Goal: Information Seeking & Learning: Check status

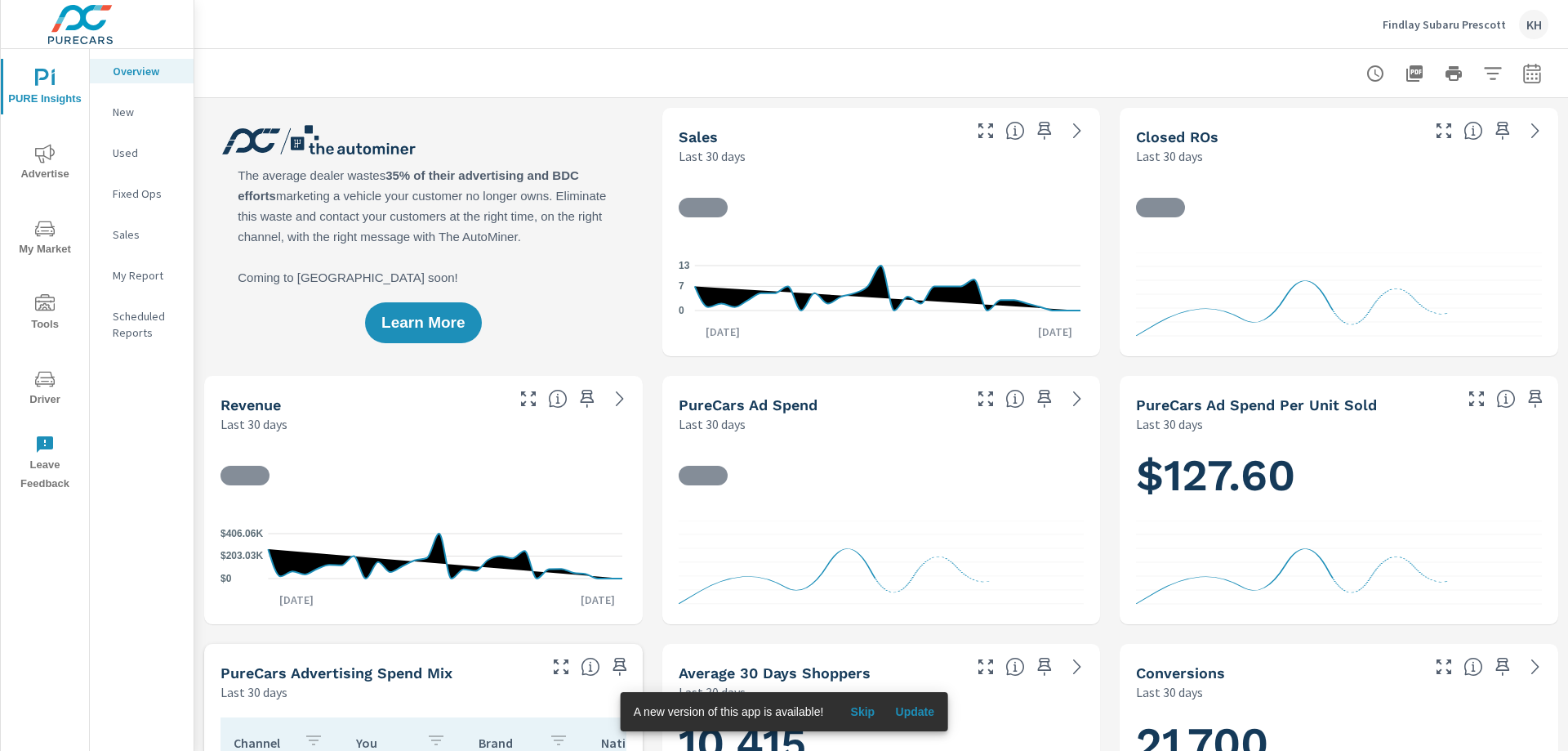
scroll to position [1, 0]
click at [50, 162] on icon "nav menu" at bounding box center [45, 153] width 20 height 20
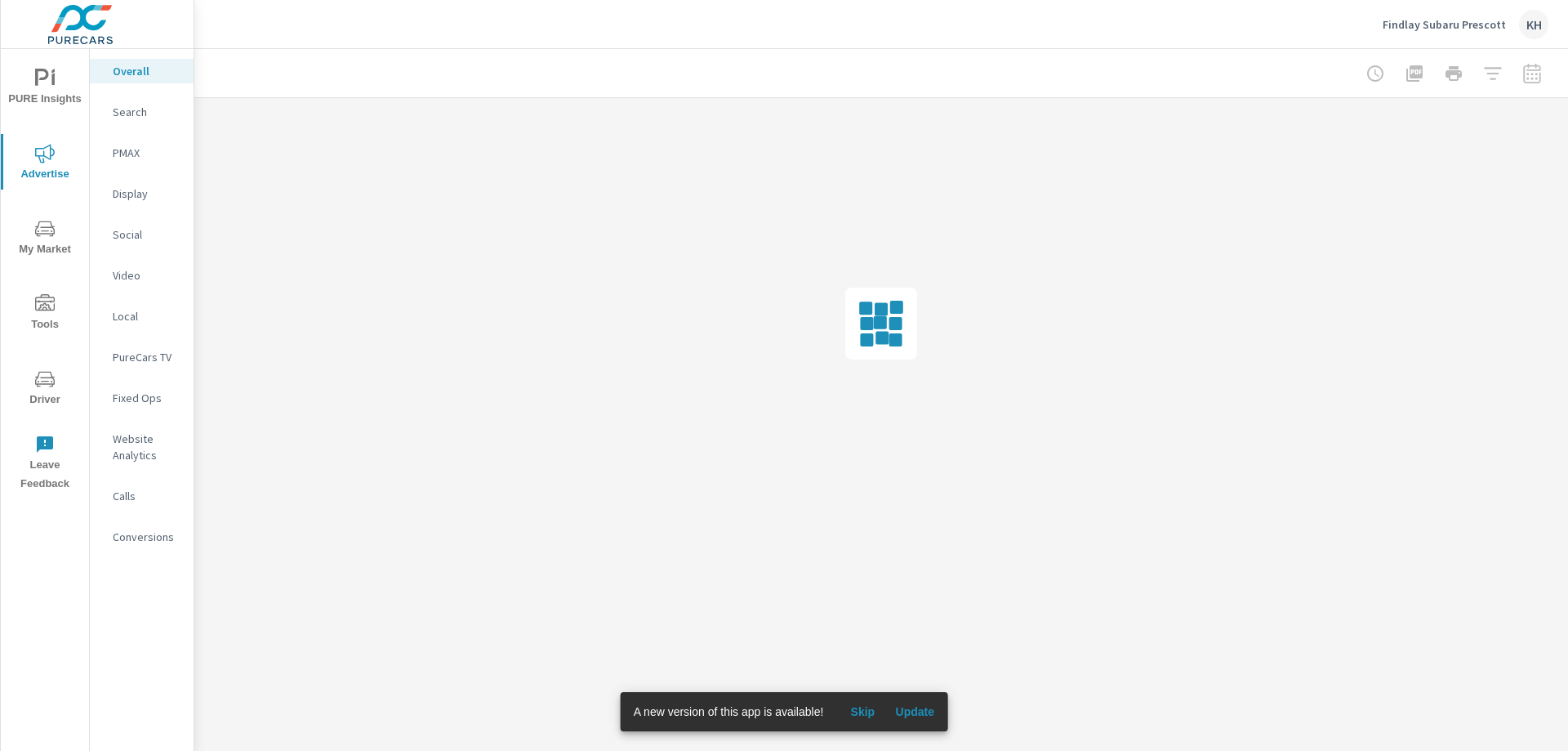
click at [146, 112] on p "Search" at bounding box center [146, 112] width 68 height 16
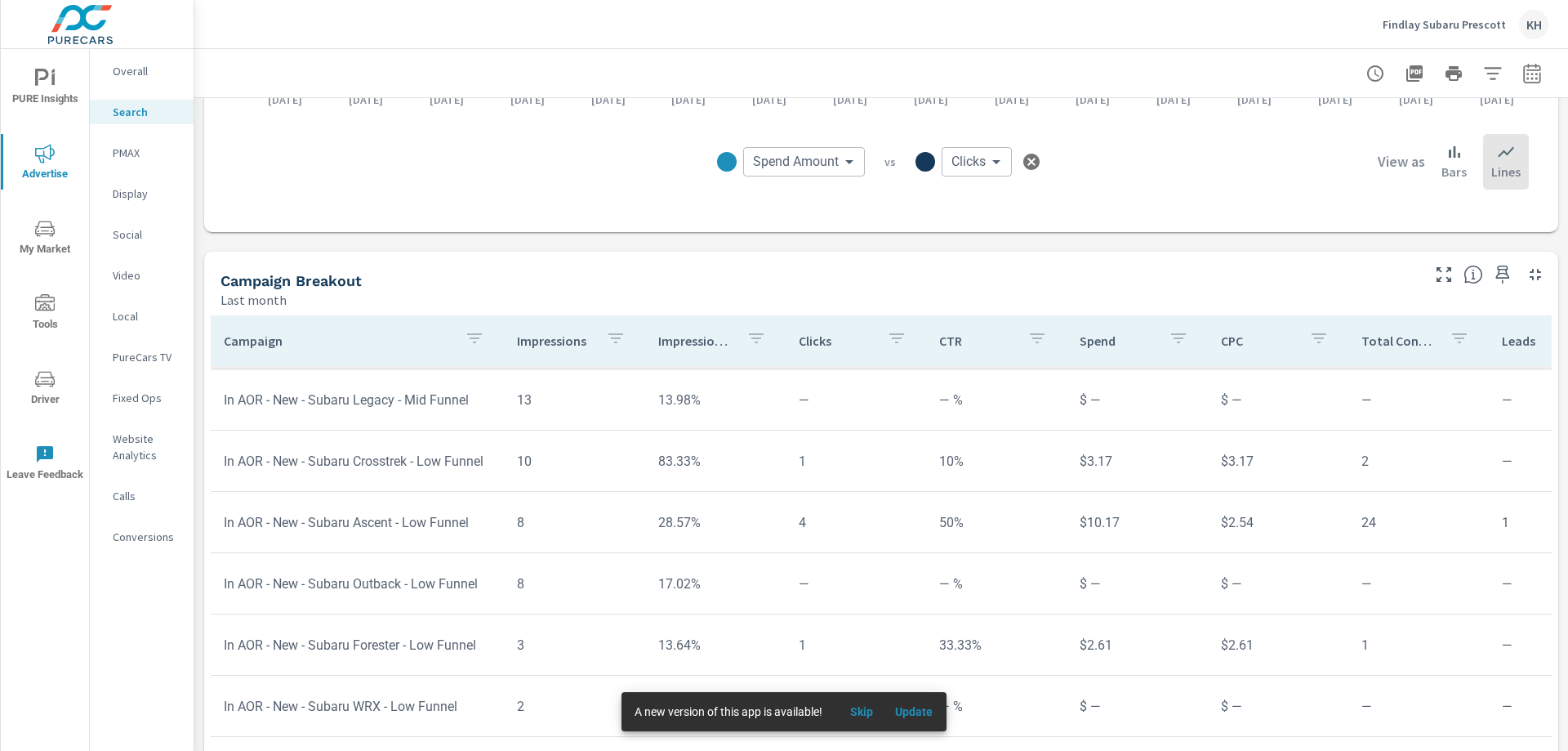
scroll to position [1089, 0]
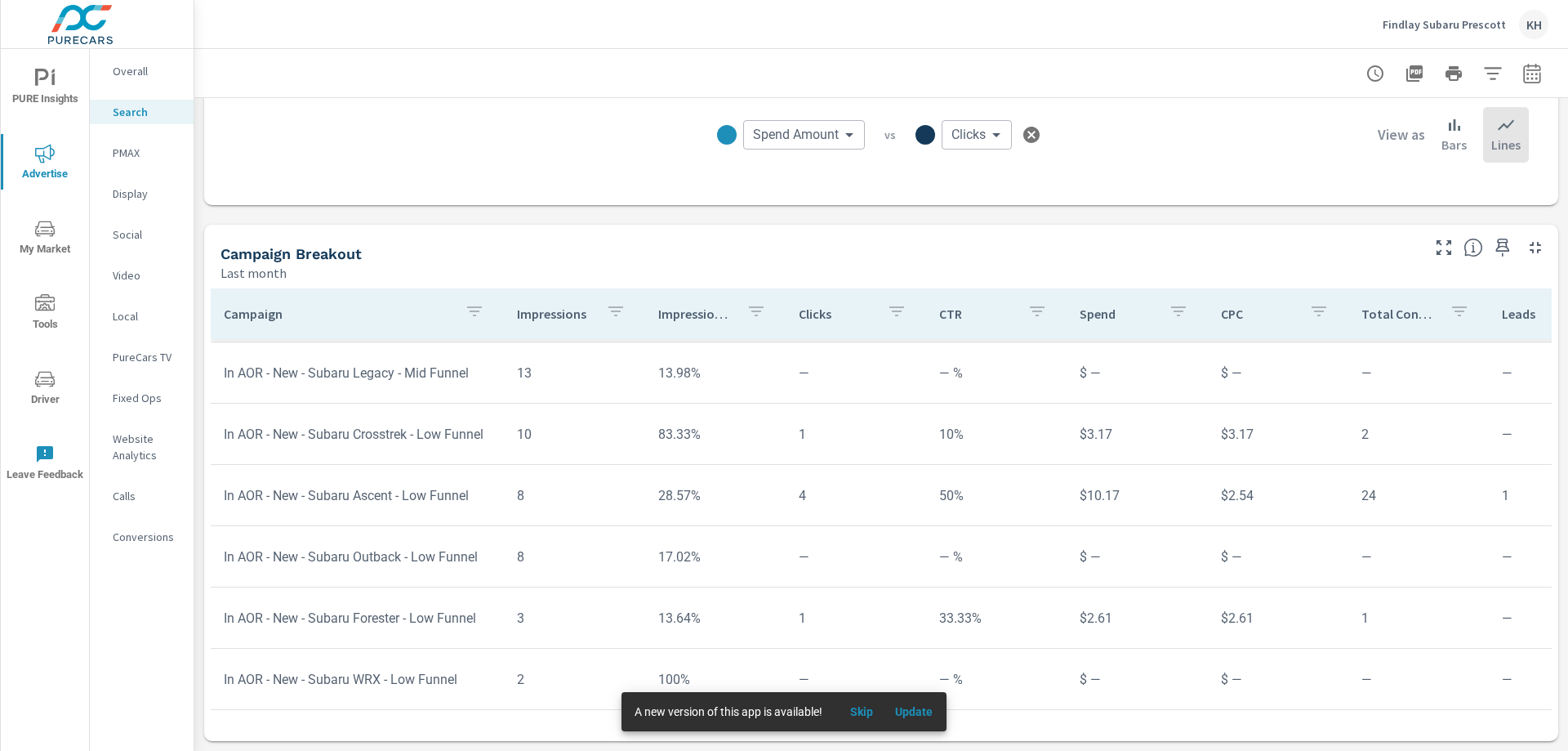
scroll to position [1359, 0]
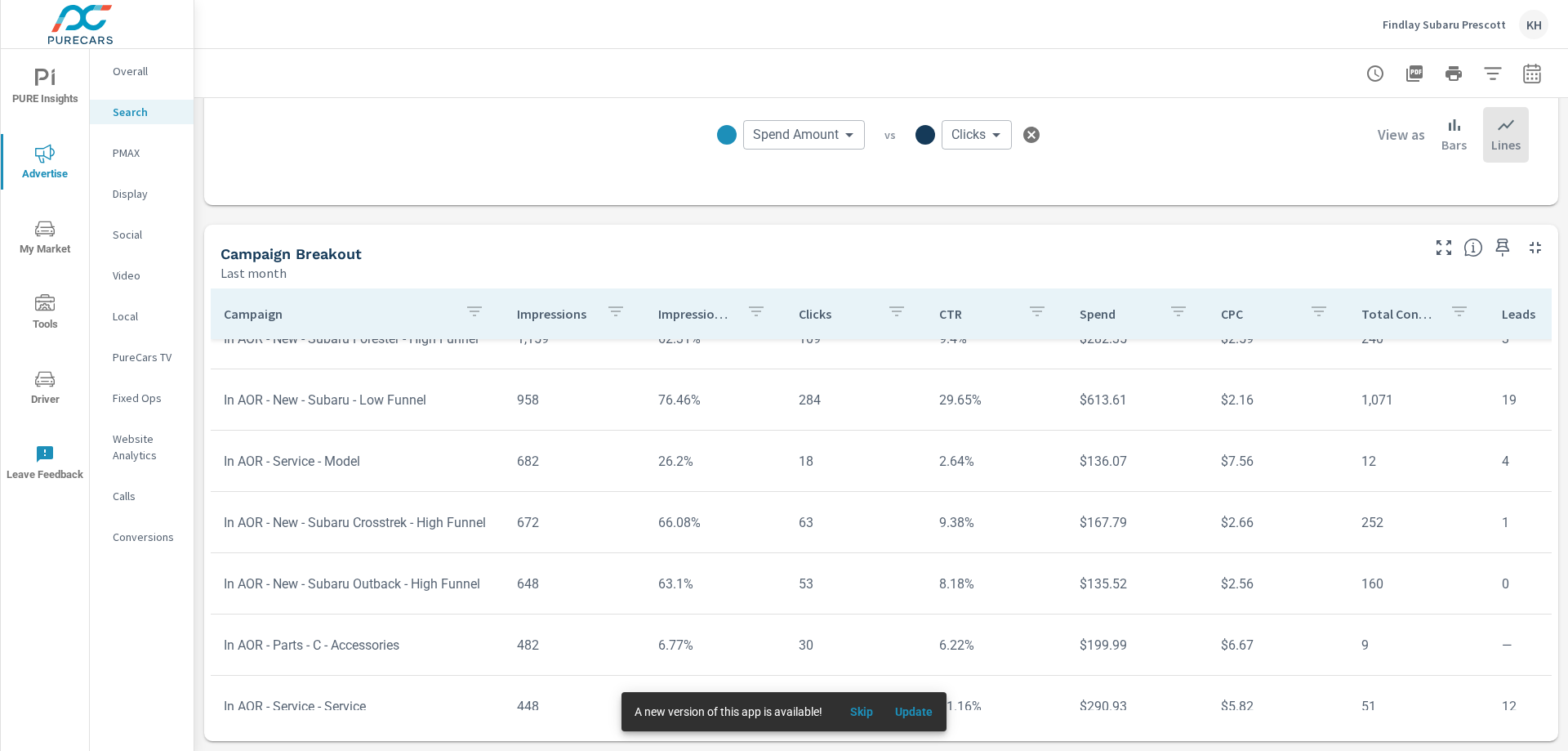
scroll to position [145, 0]
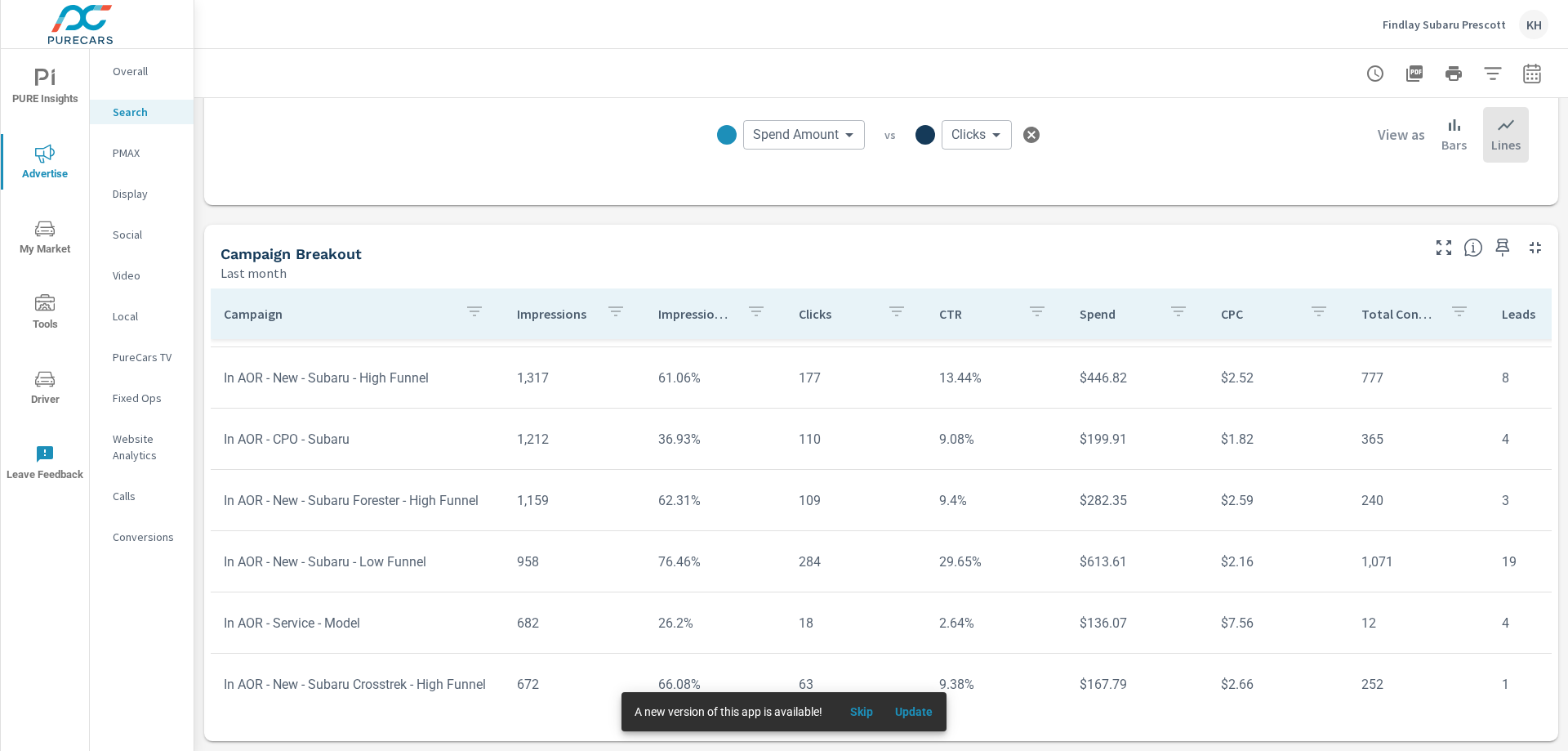
scroll to position [82, 0]
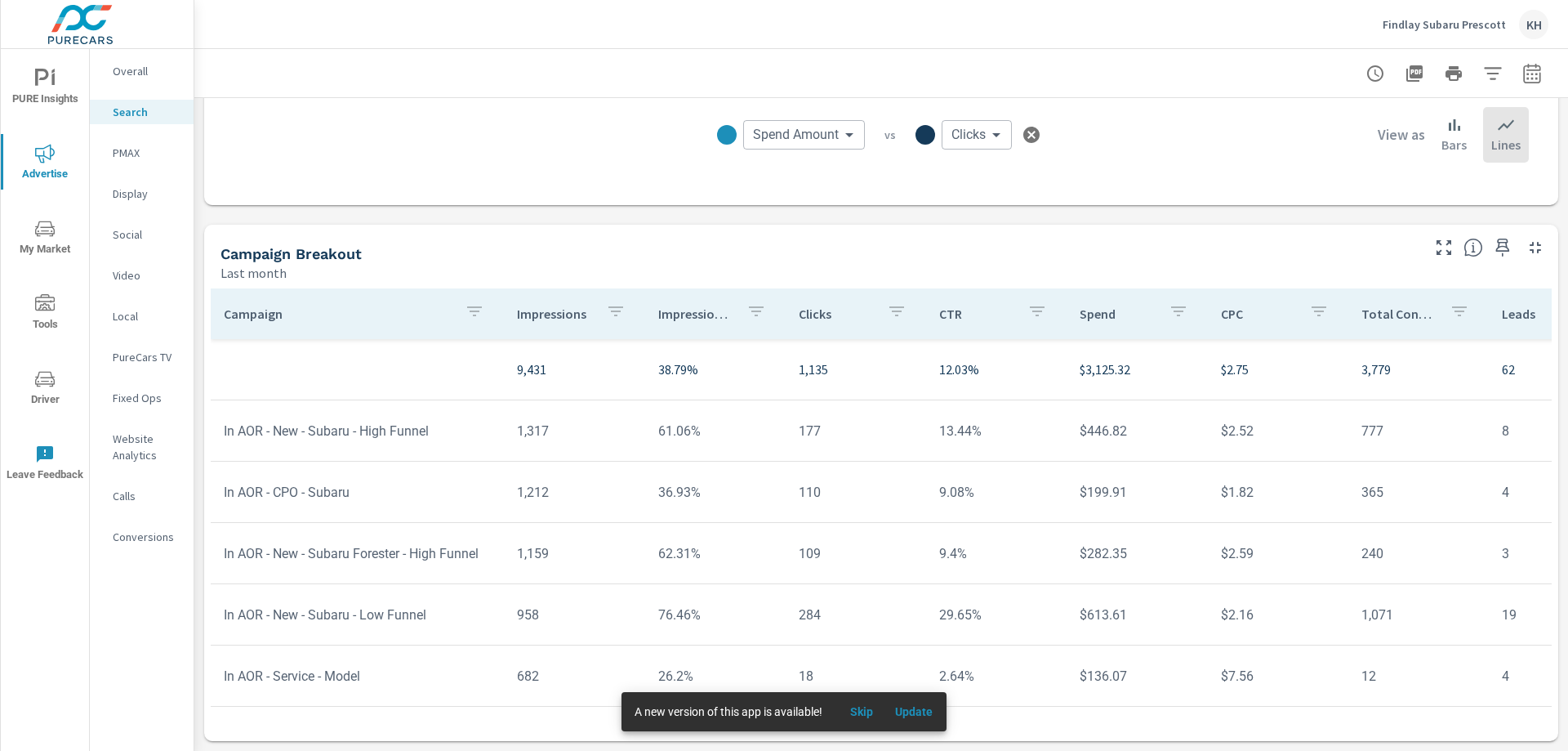
scroll to position [82, 0]
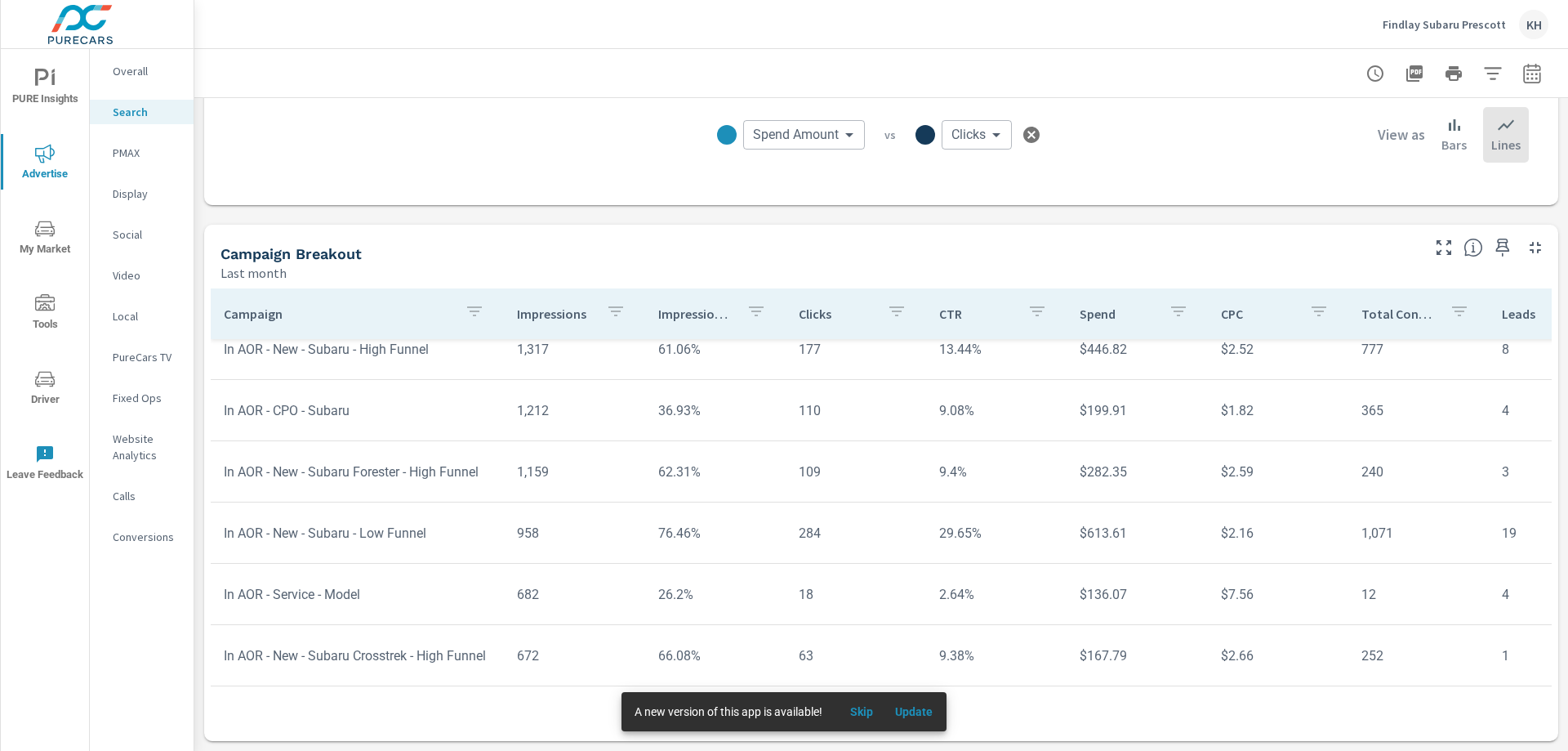
scroll to position [163, 0]
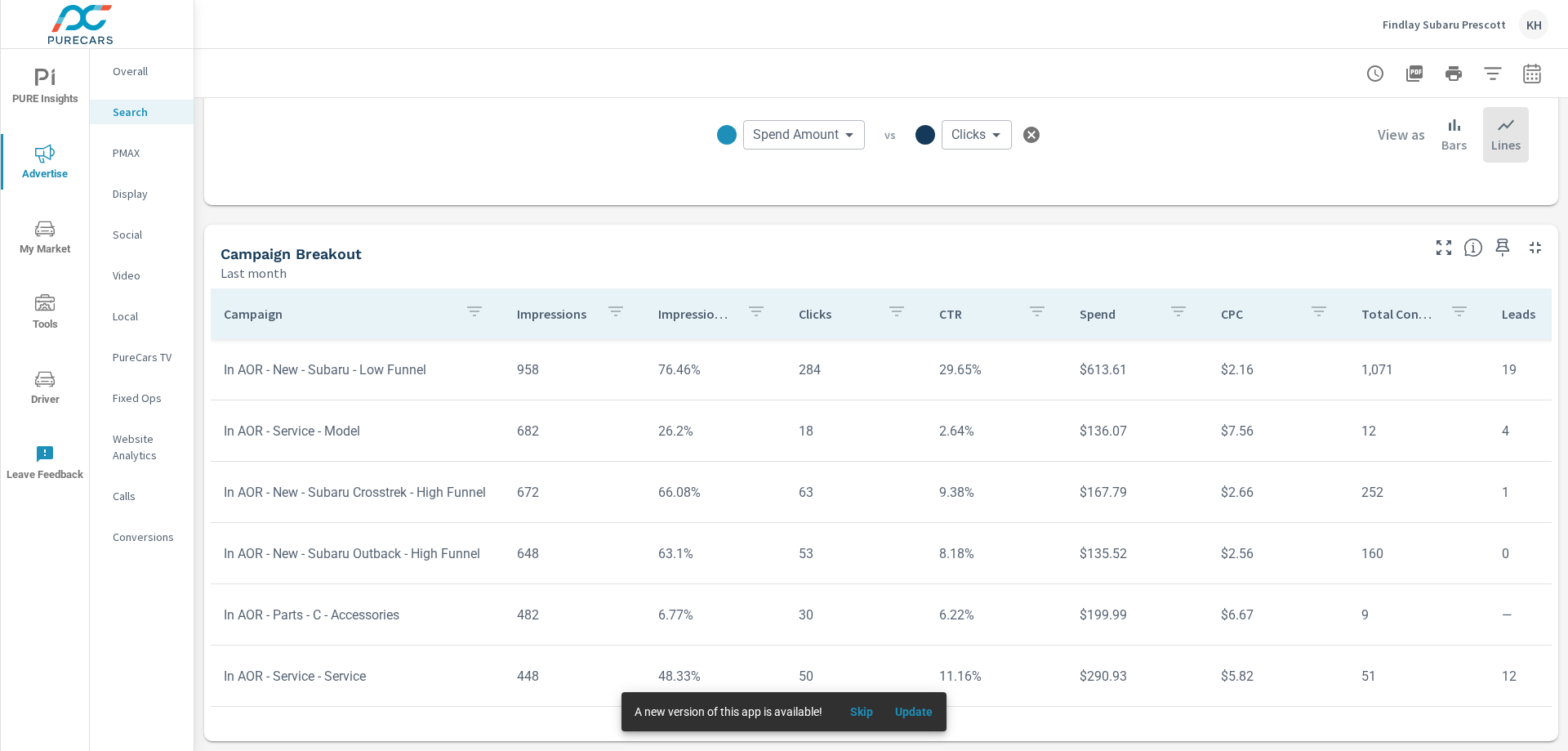
scroll to position [327, 0]
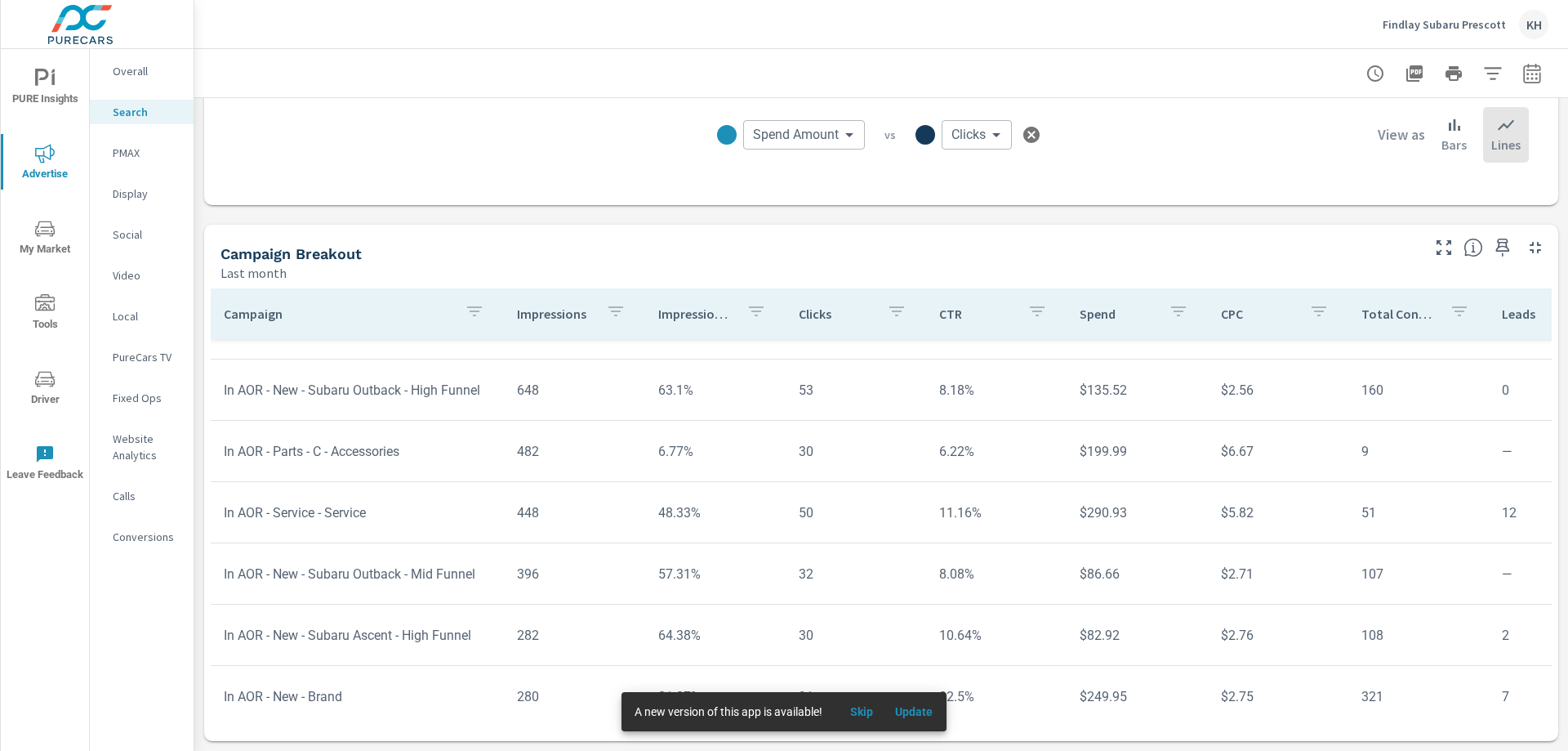
scroll to position [490, 0]
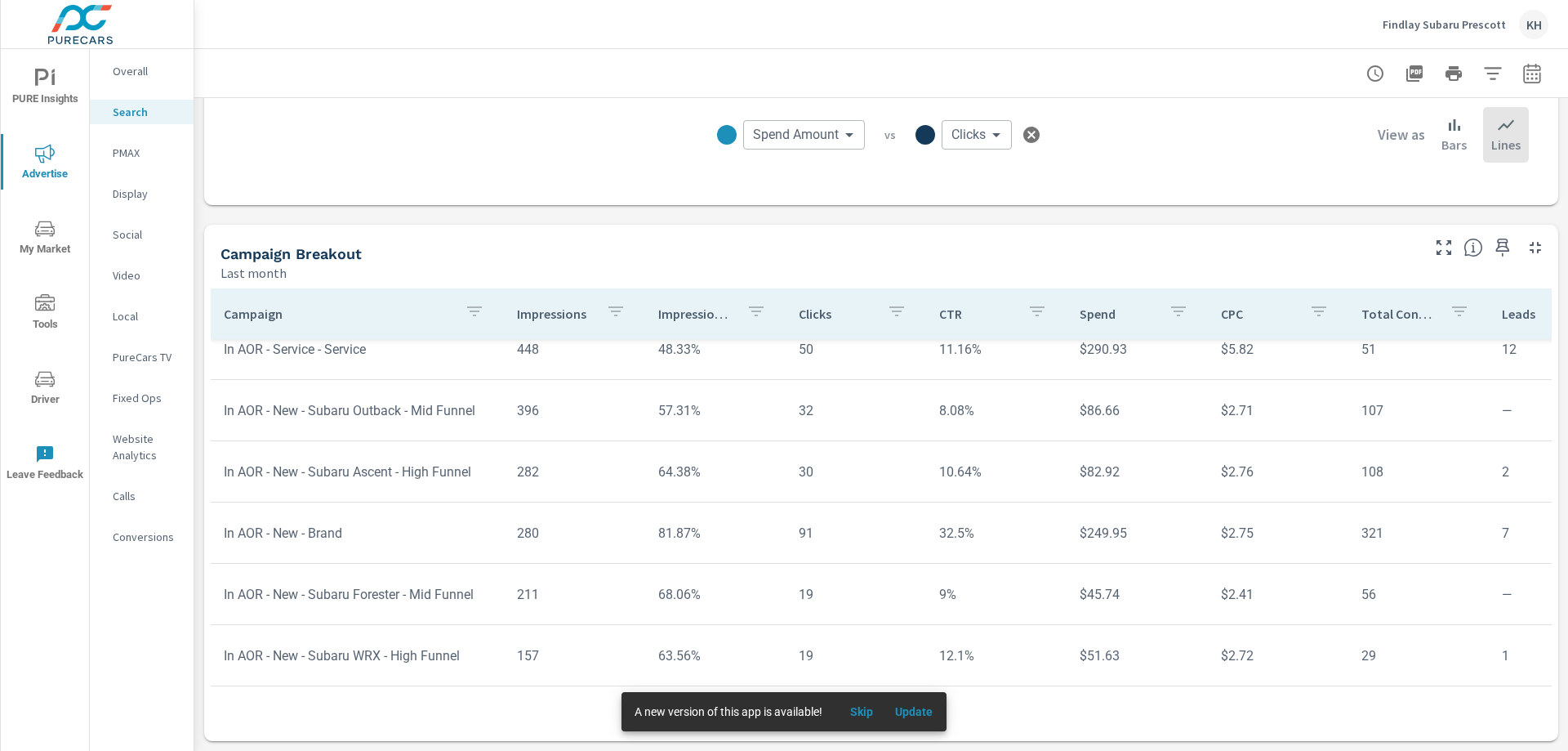
scroll to position [654, 0]
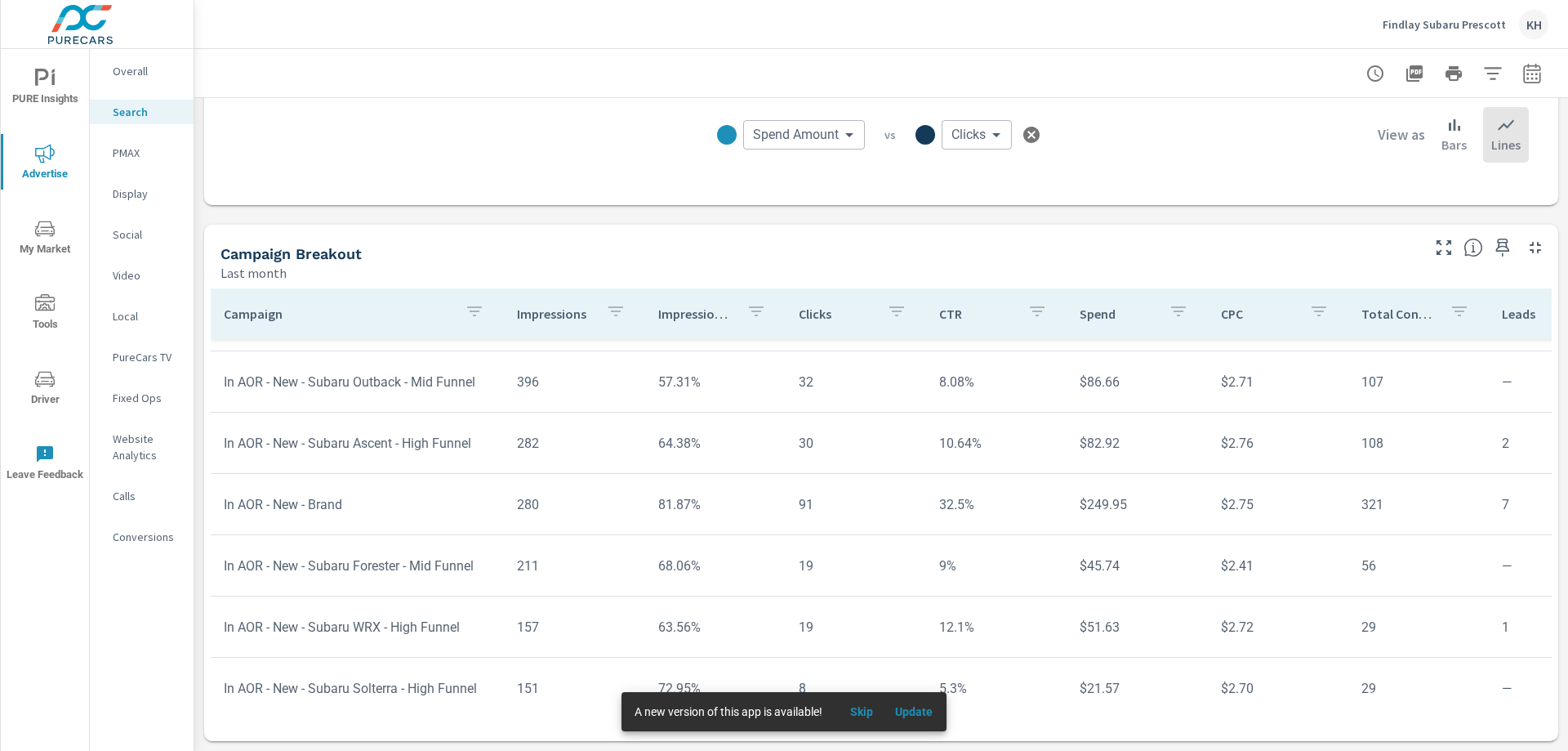
scroll to position [572, 0]
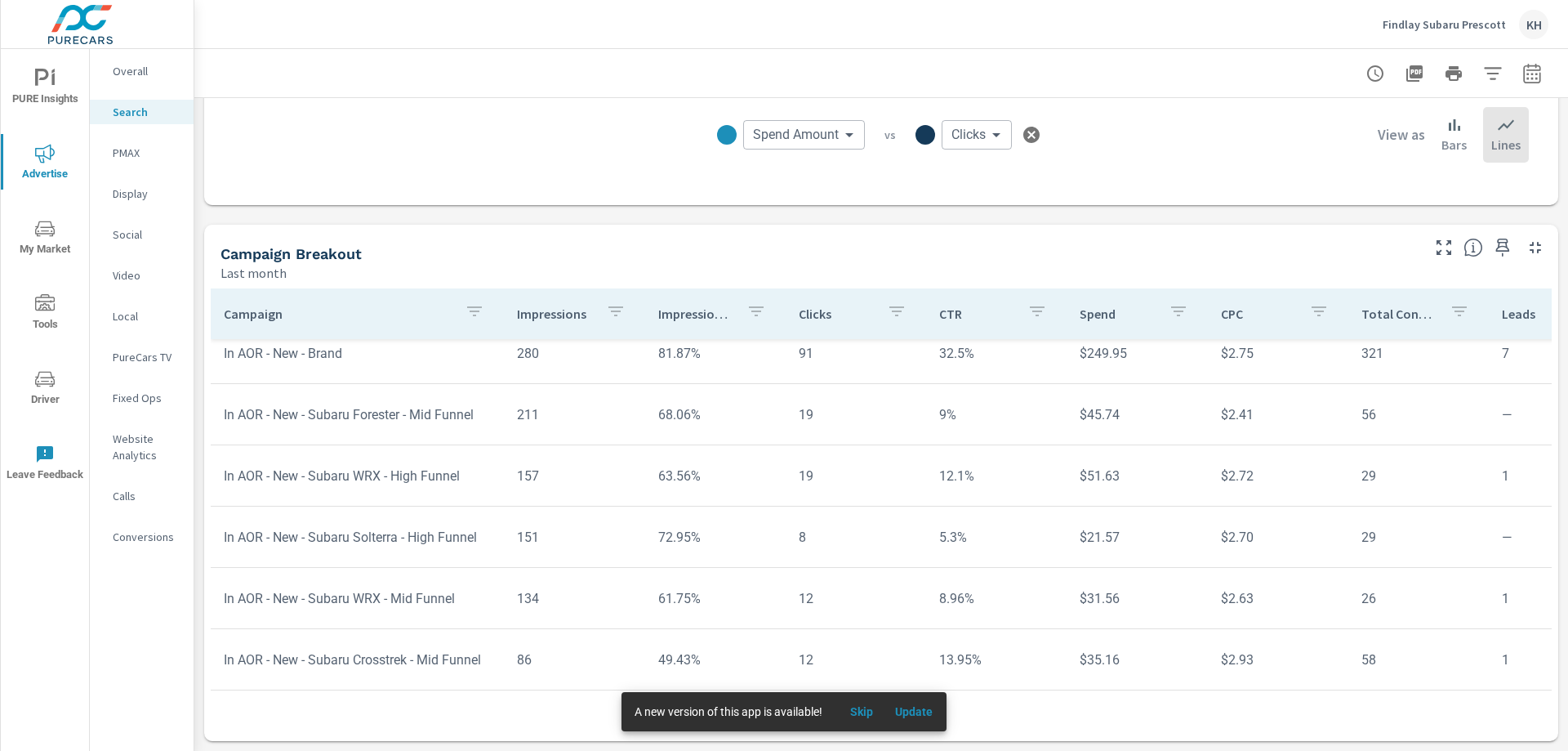
scroll to position [817, 0]
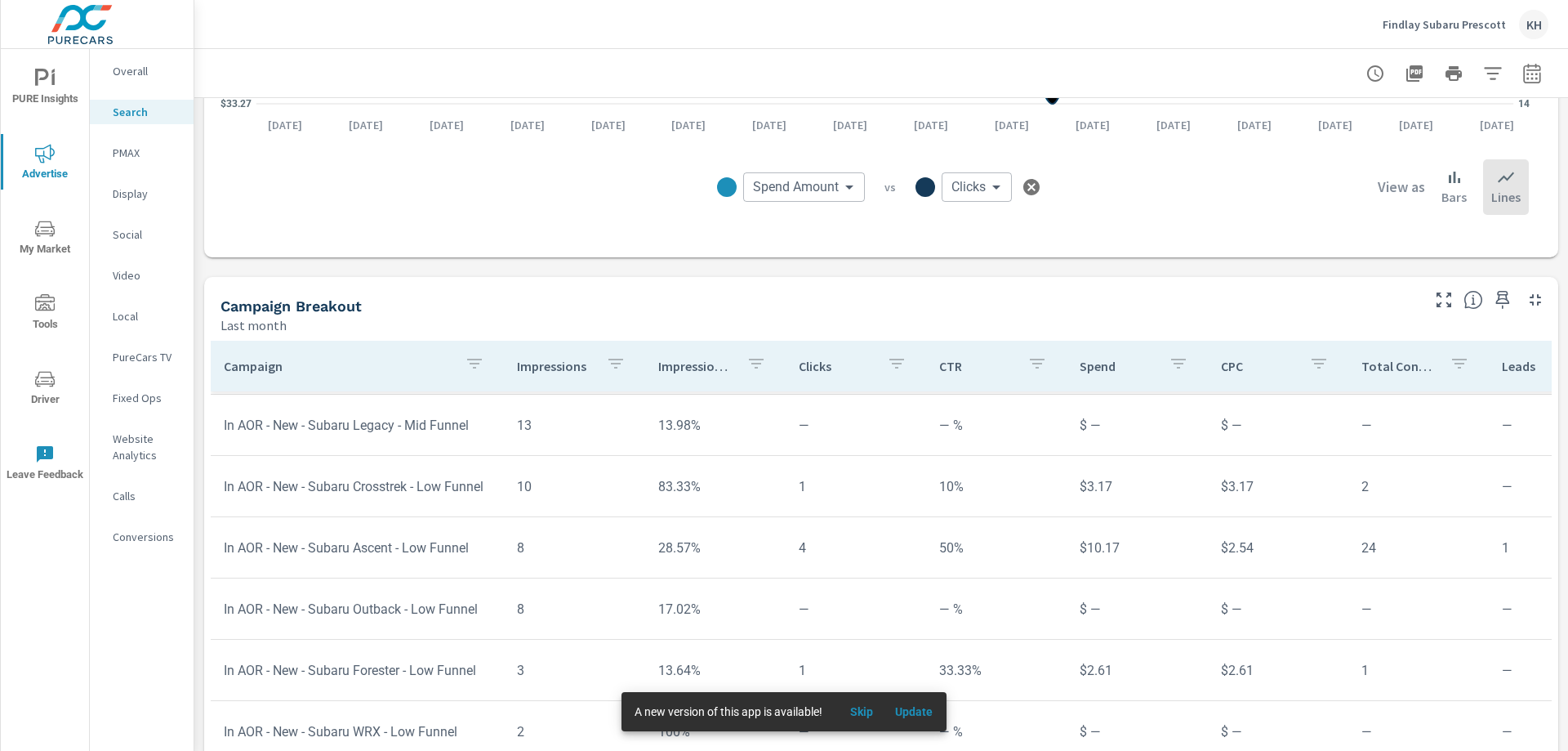
scroll to position [1007, 0]
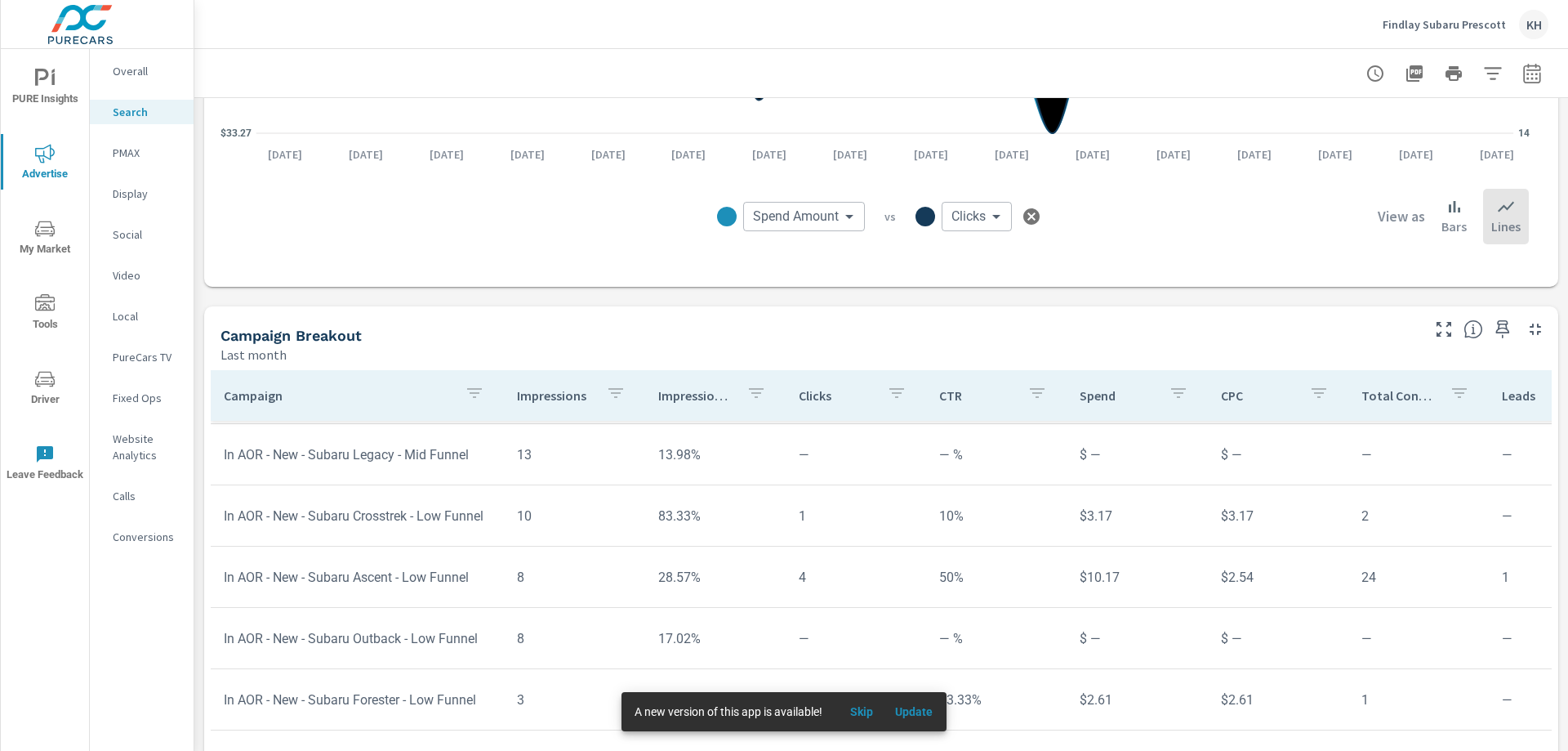
click at [1527, 77] on icon "button" at bounding box center [1532, 72] width 17 height 20
click at [1472, 135] on div "Custom [DATE] Last week Last 7 days Last 14 days Last 30 days Last 45 days Last…" at bounding box center [1389, 142] width 176 height 46
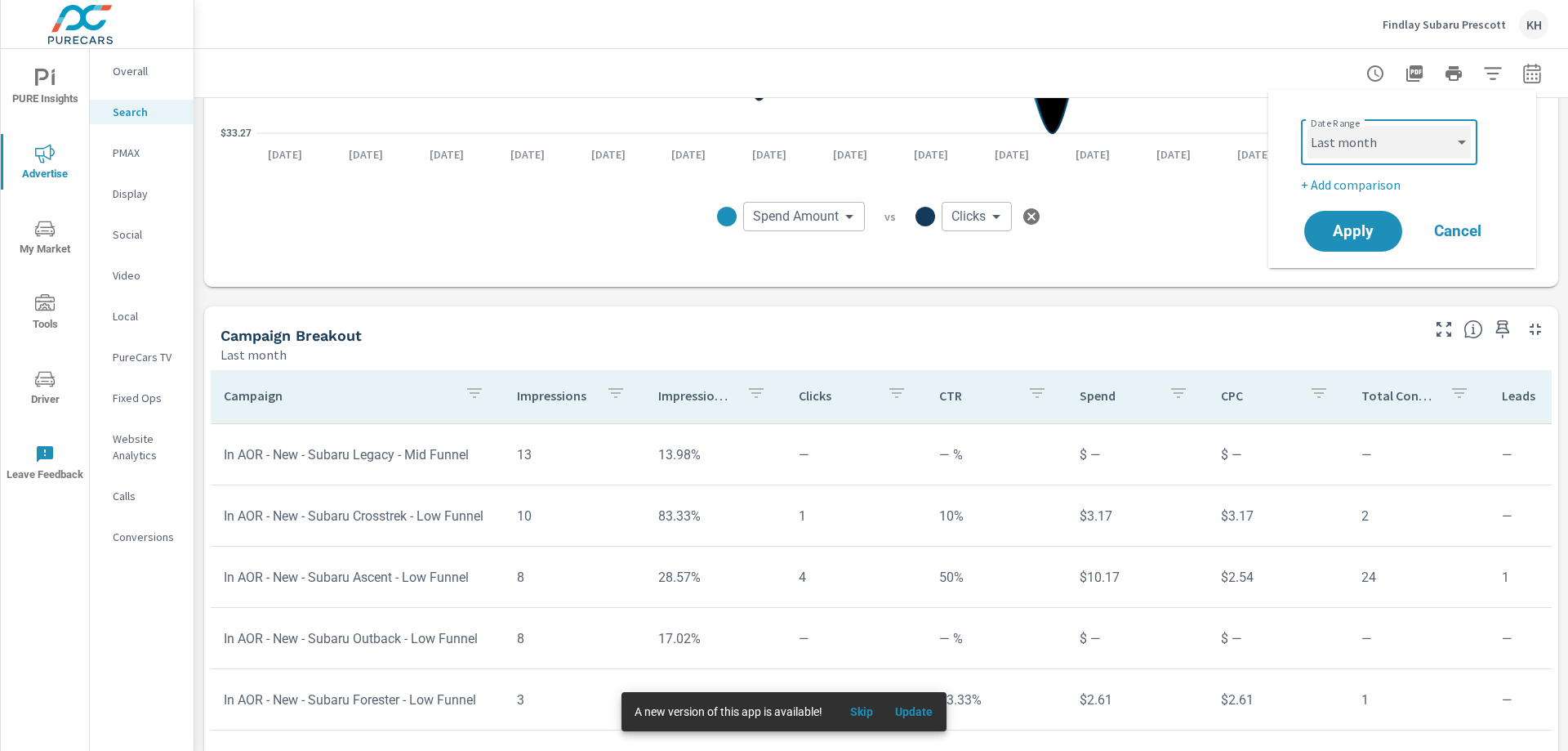
click at [1461, 138] on select "Custom [DATE] Last week Last 7 days Last 14 days Last 30 days Last 45 days Last…" at bounding box center [1389, 142] width 163 height 32
click at [1308, 126] on select "Custom [DATE] Last week Last 7 days Last 14 days Last 30 days Last 45 days Last…" at bounding box center [1389, 142] width 163 height 32
select select "Month to date"
click at [1350, 233] on span "Apply" at bounding box center [1354, 232] width 67 height 15
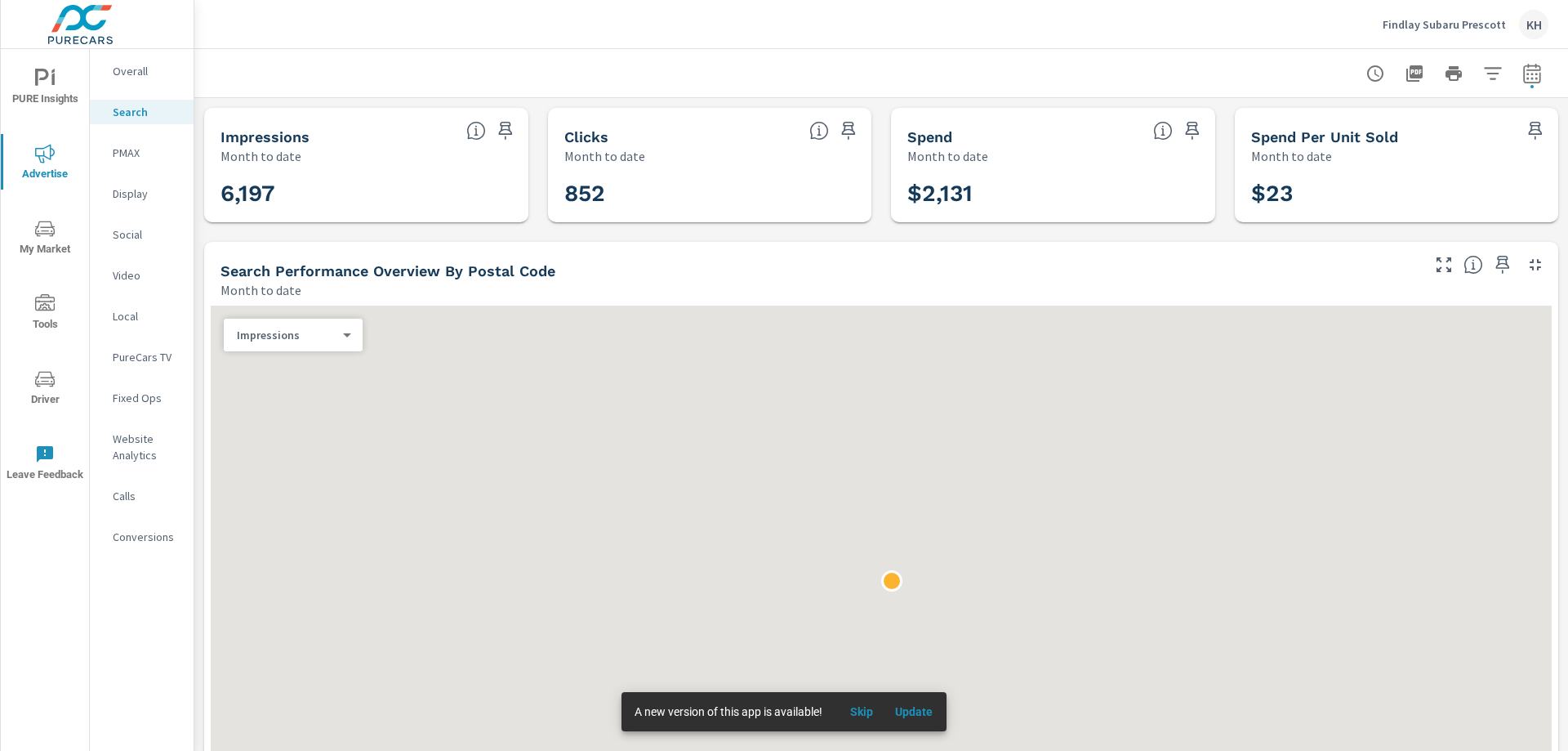
scroll to position [1349, 0]
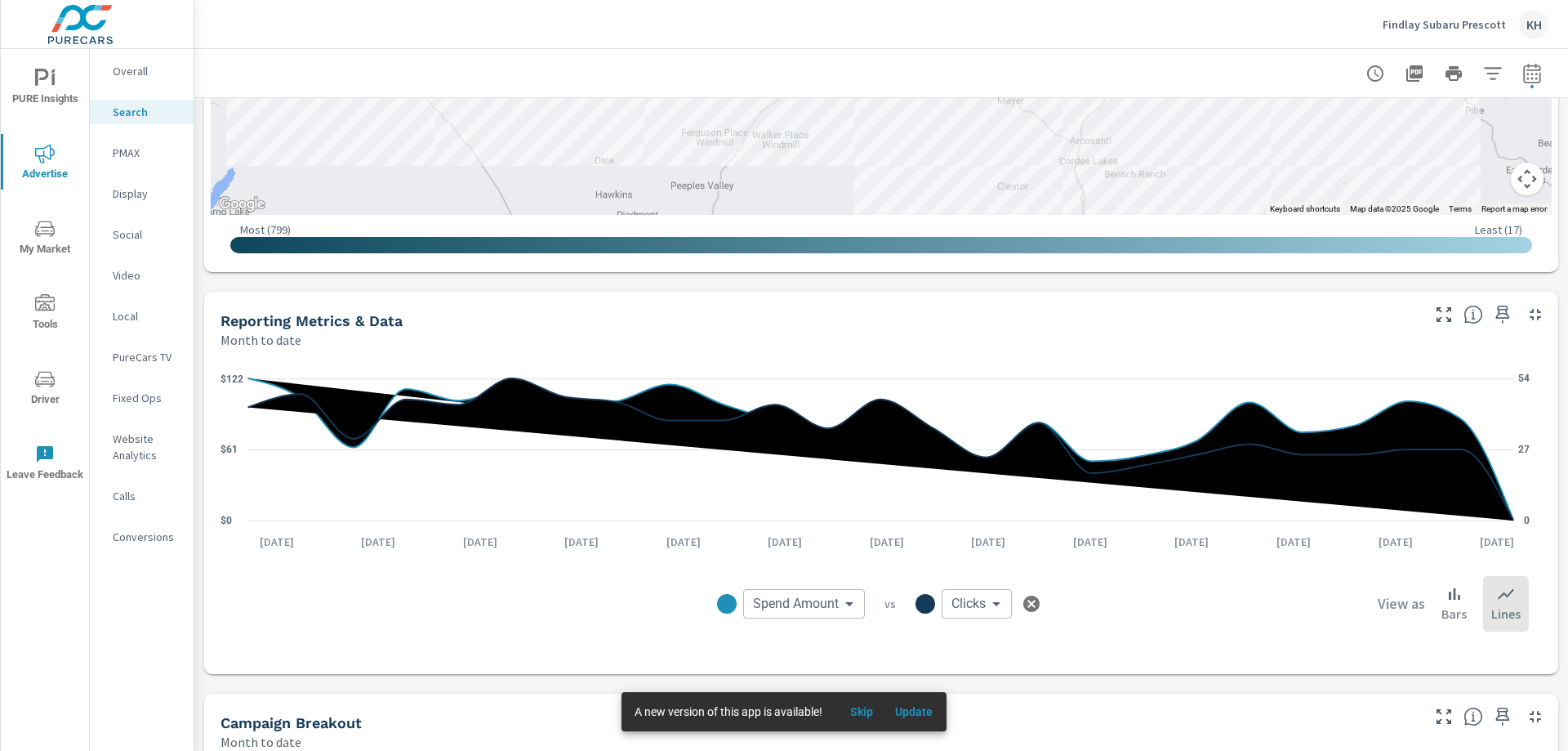
scroll to position [1089, 0]
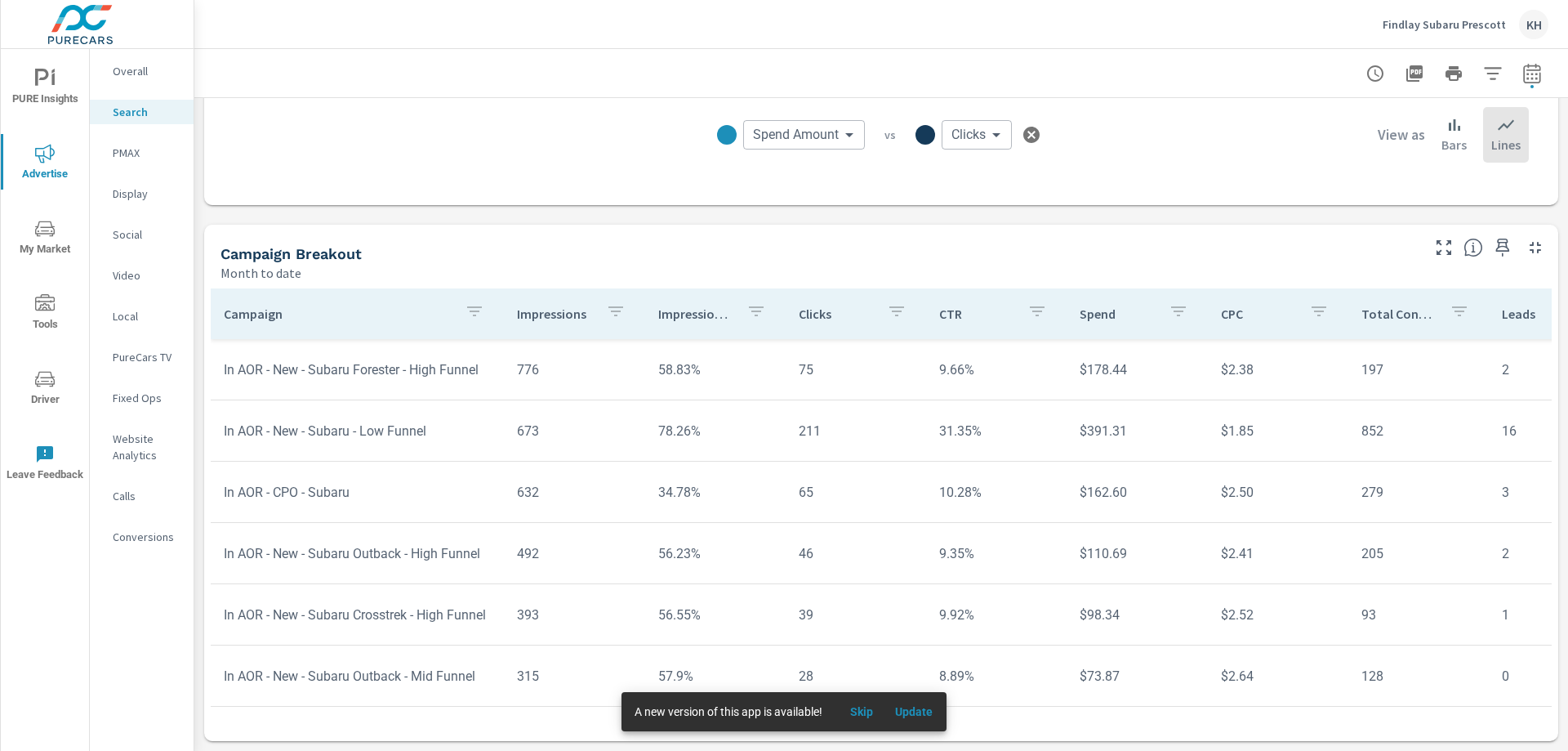
scroll to position [3, 0]
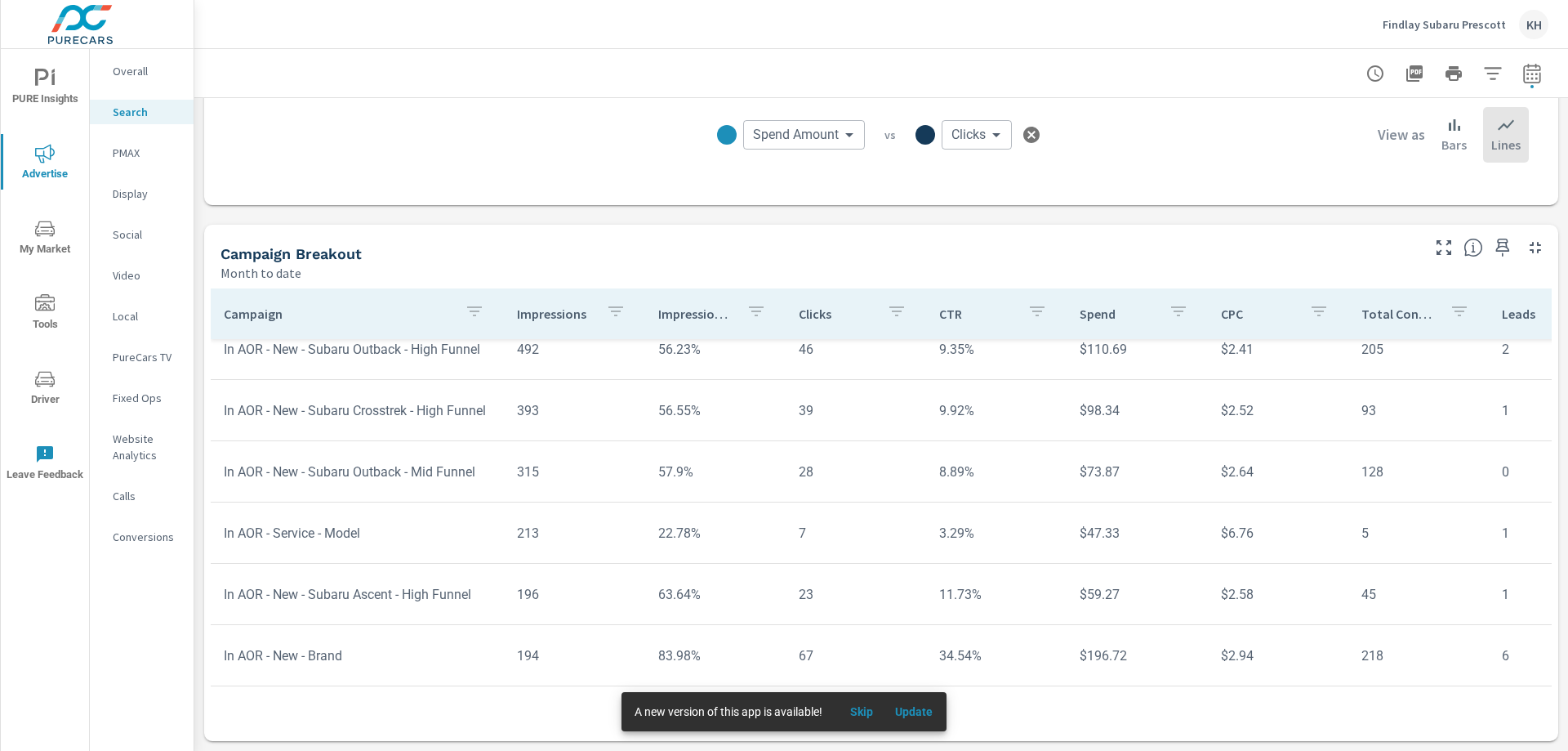
scroll to position [409, 0]
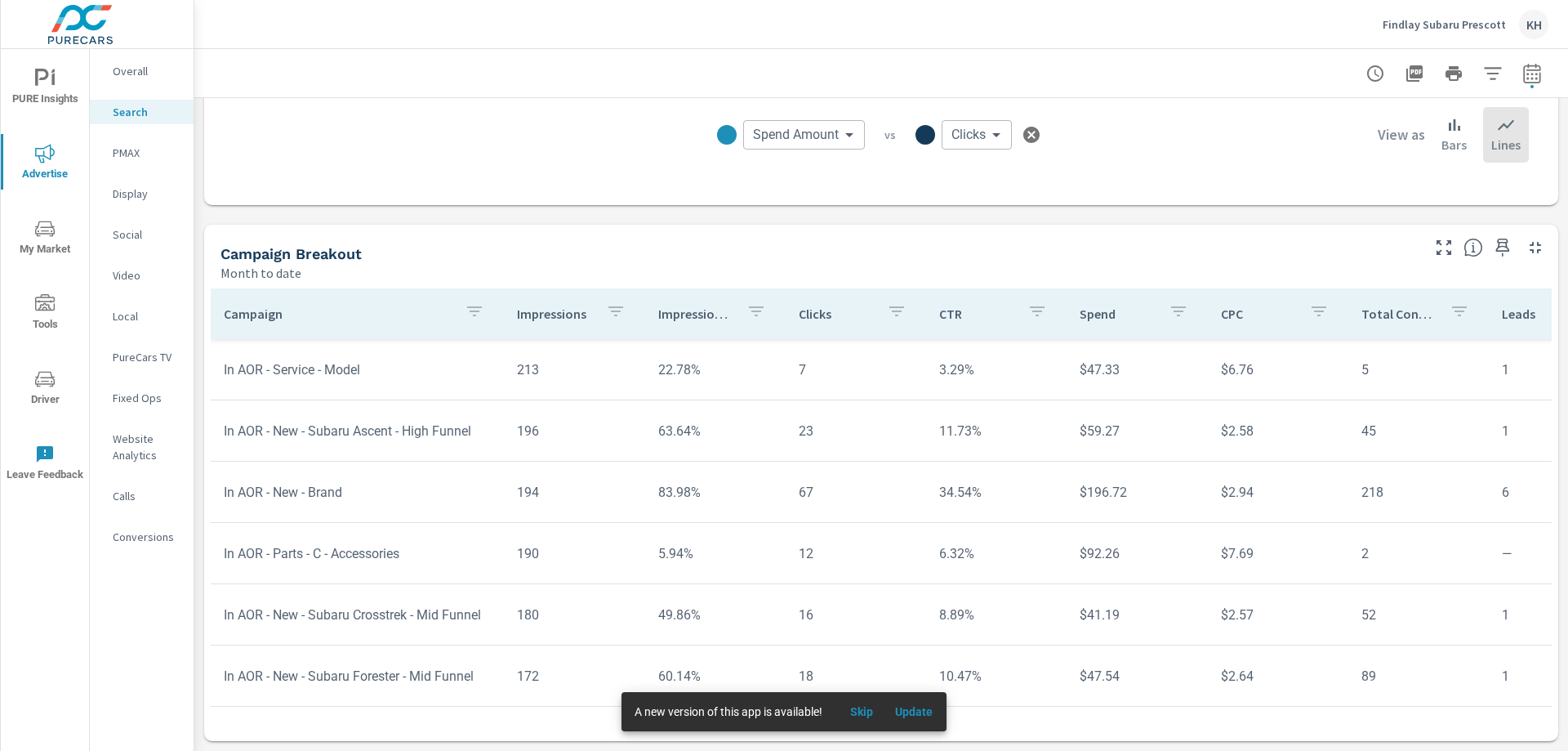
scroll to position [572, 0]
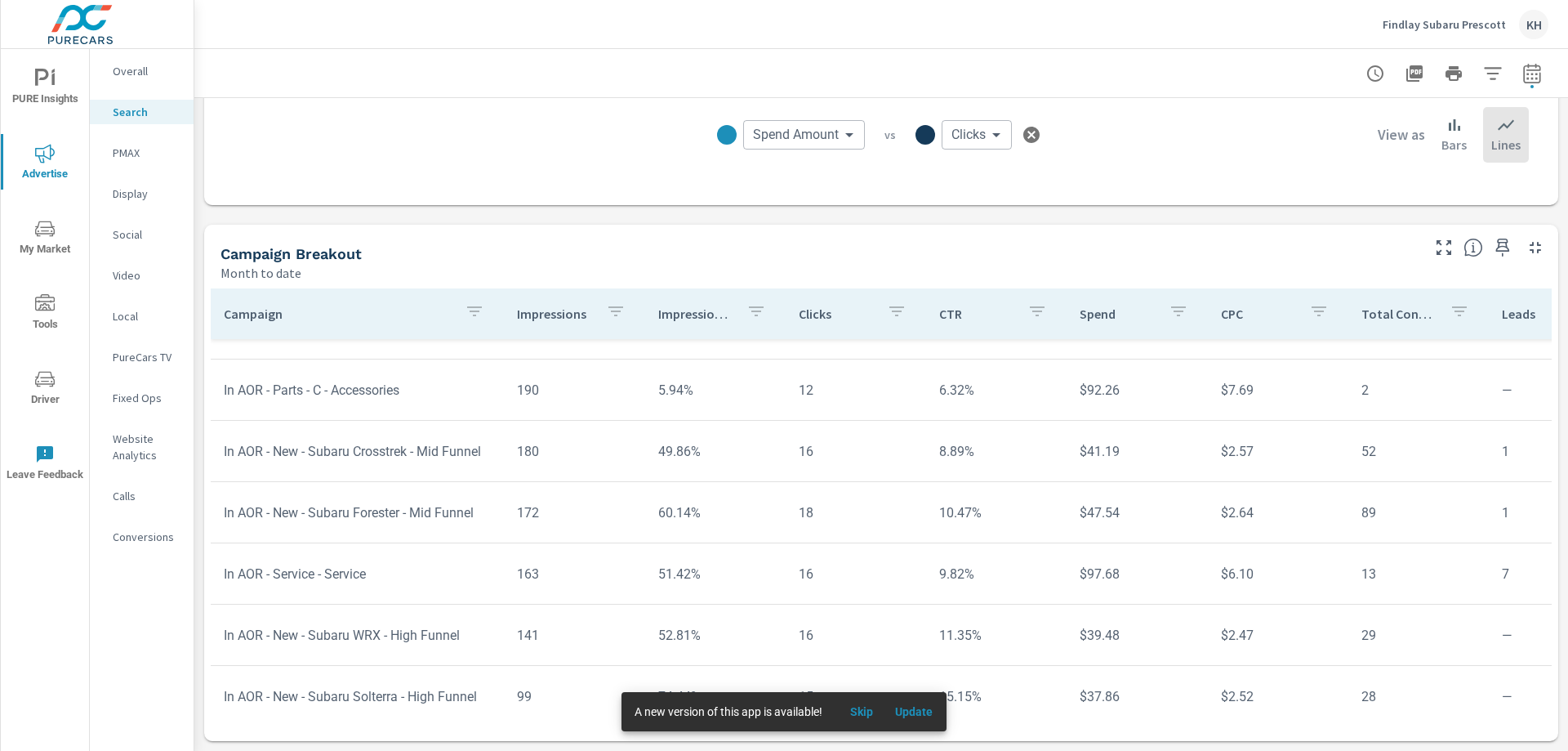
scroll to position [736, 0]
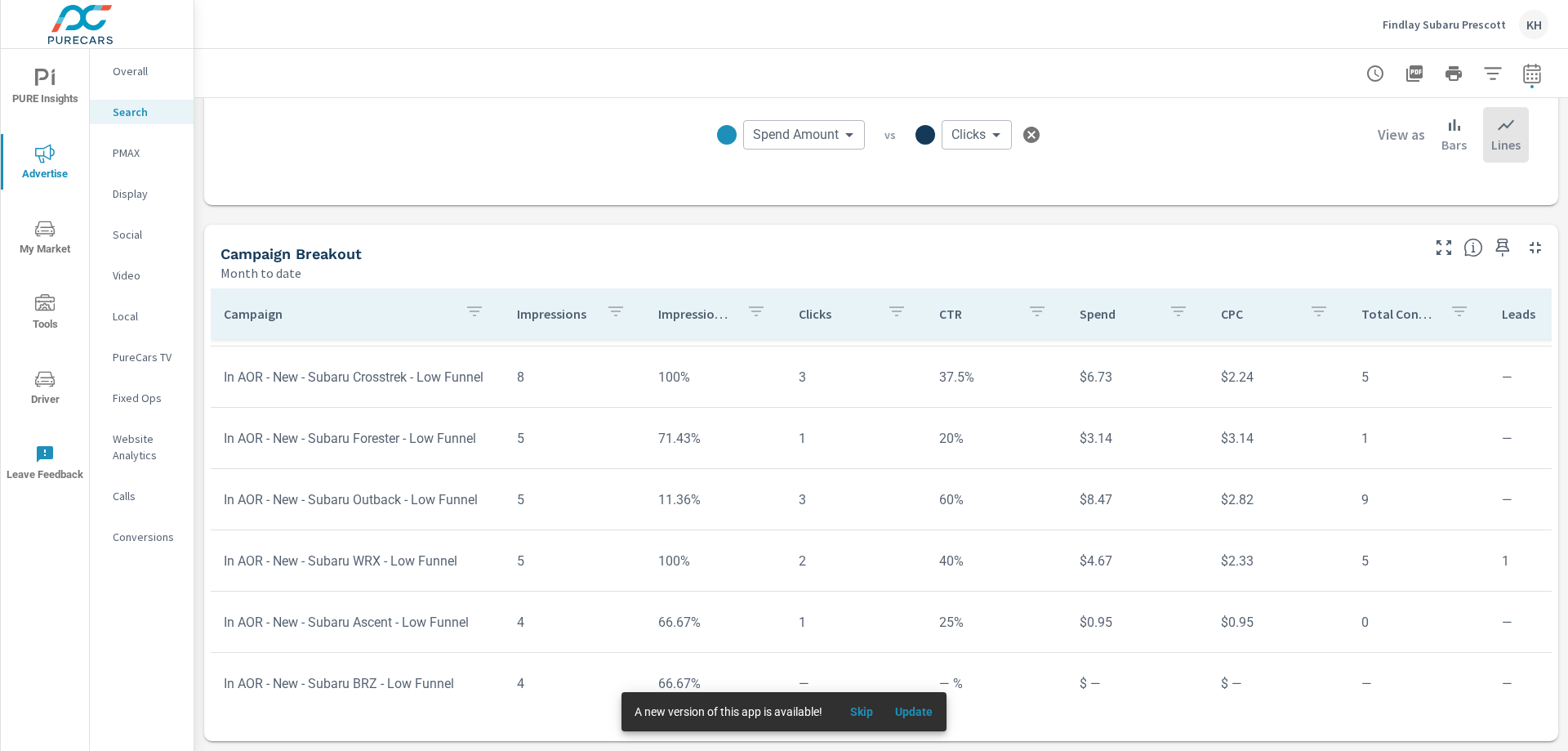
scroll to position [1797, 0]
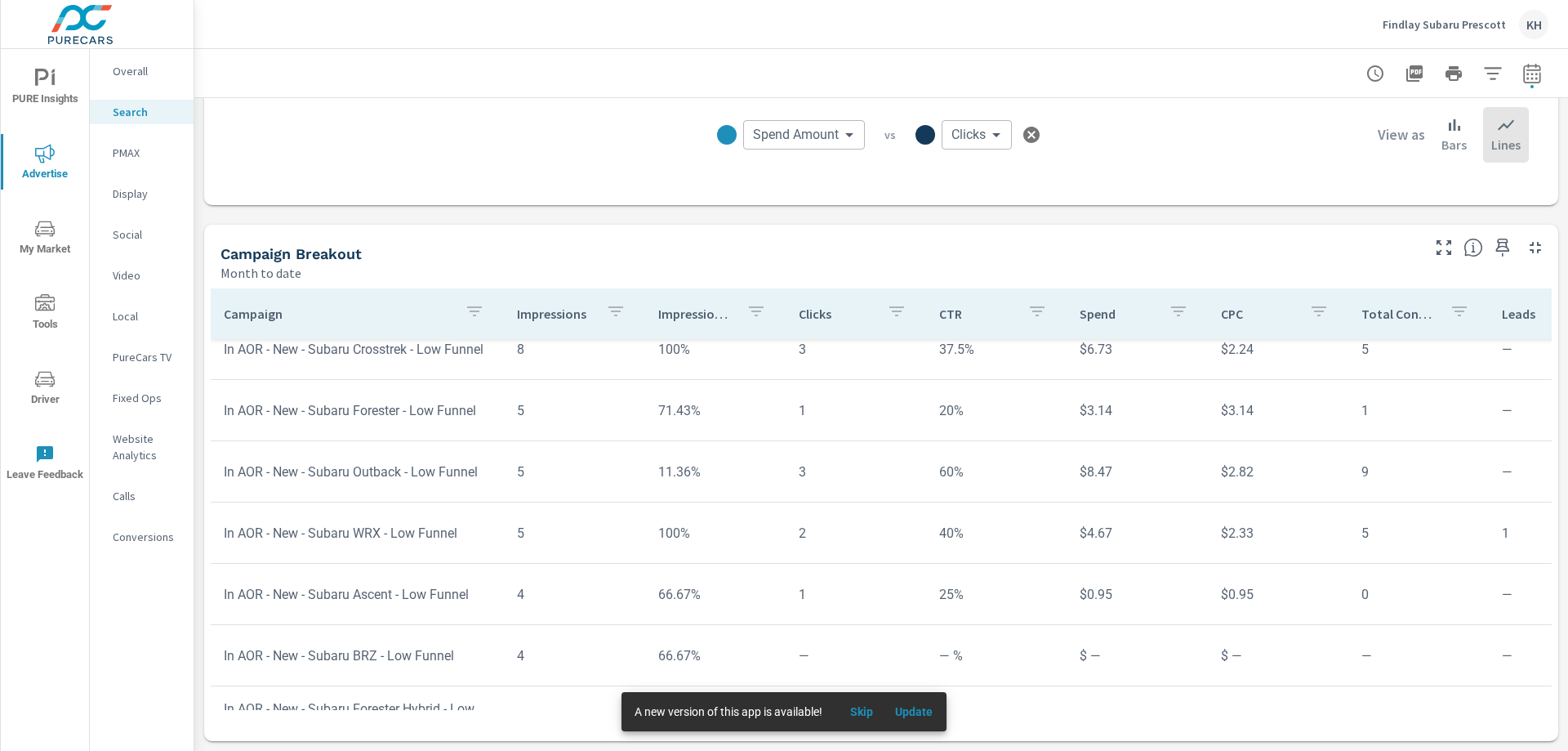
click at [132, 153] on p "PMAX" at bounding box center [146, 152] width 68 height 16
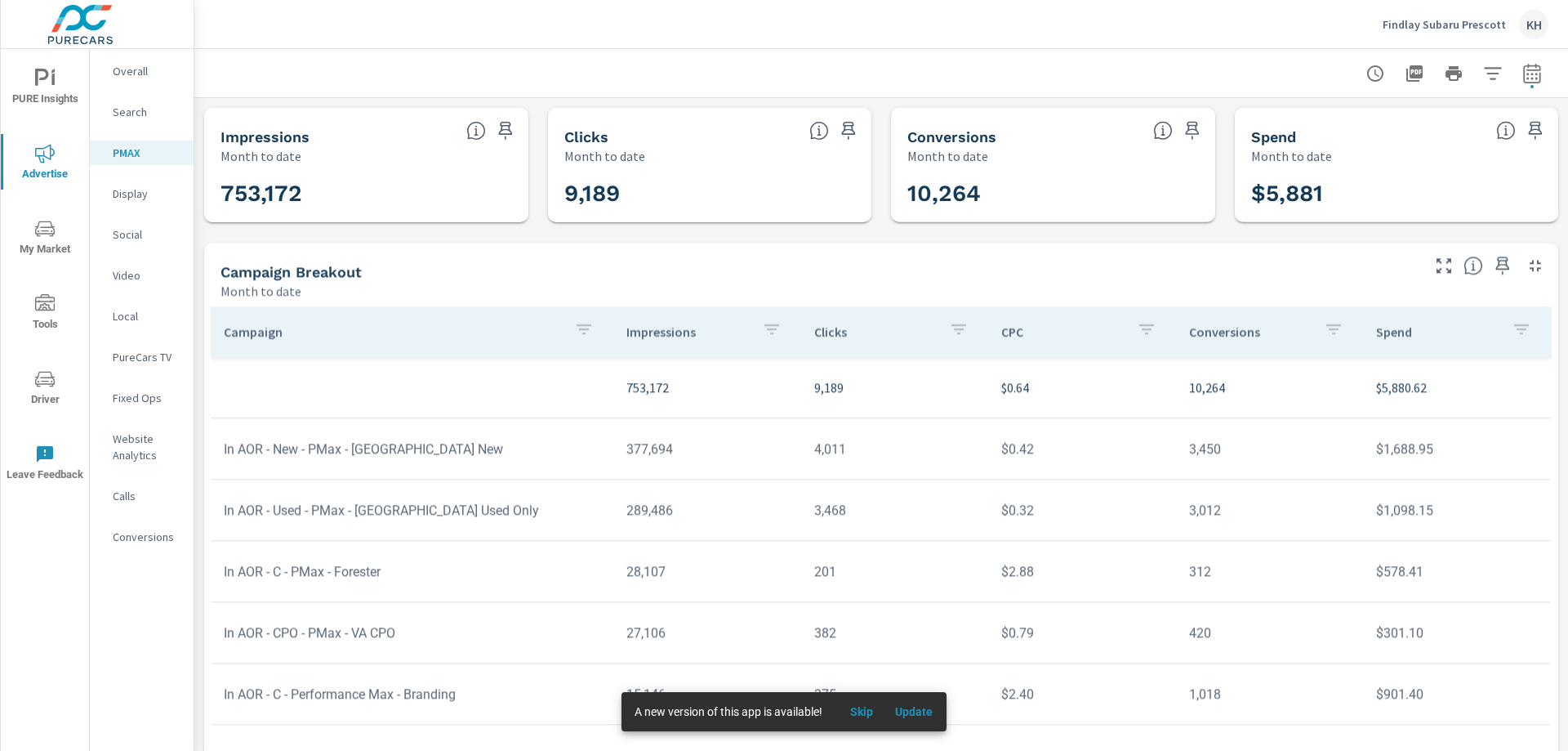
scroll to position [121, 0]
